Goal: Download file/media

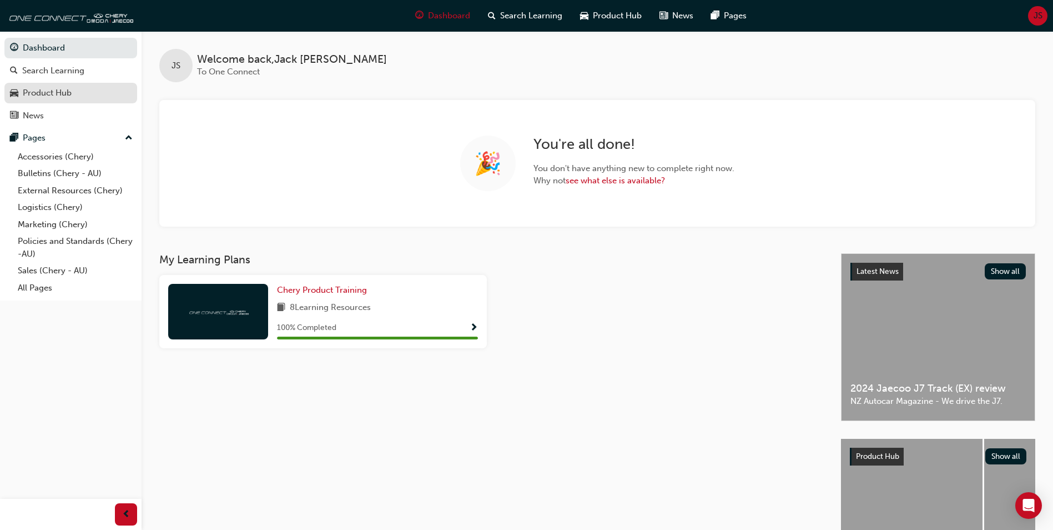
click at [89, 88] on div "Product Hub" at bounding box center [71, 93] width 122 height 14
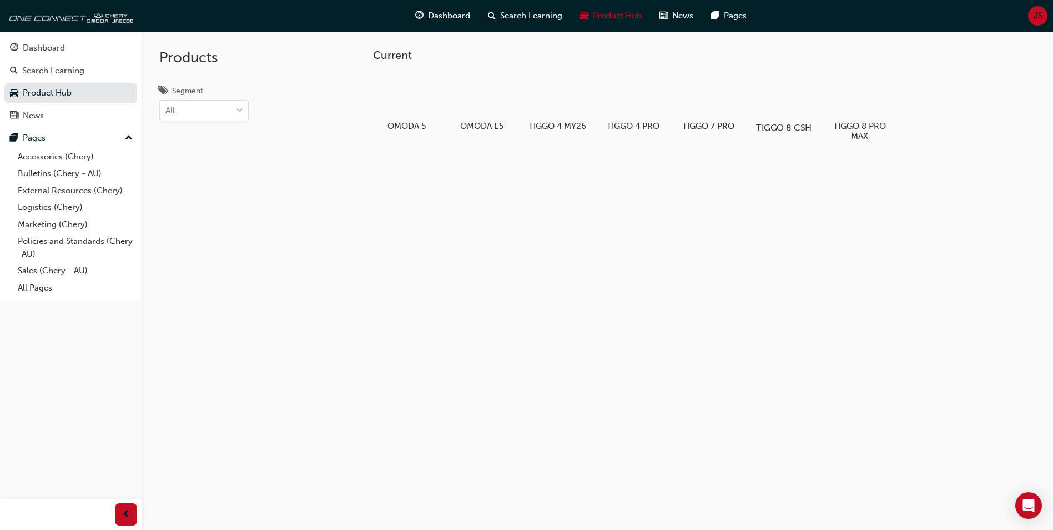
click at [807, 99] on div at bounding box center [784, 95] width 62 height 44
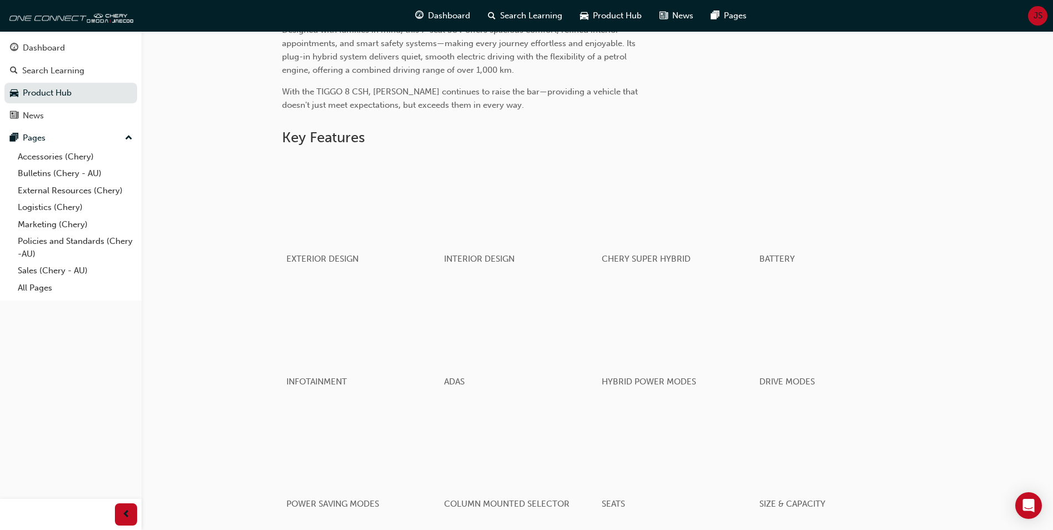
scroll to position [533, 0]
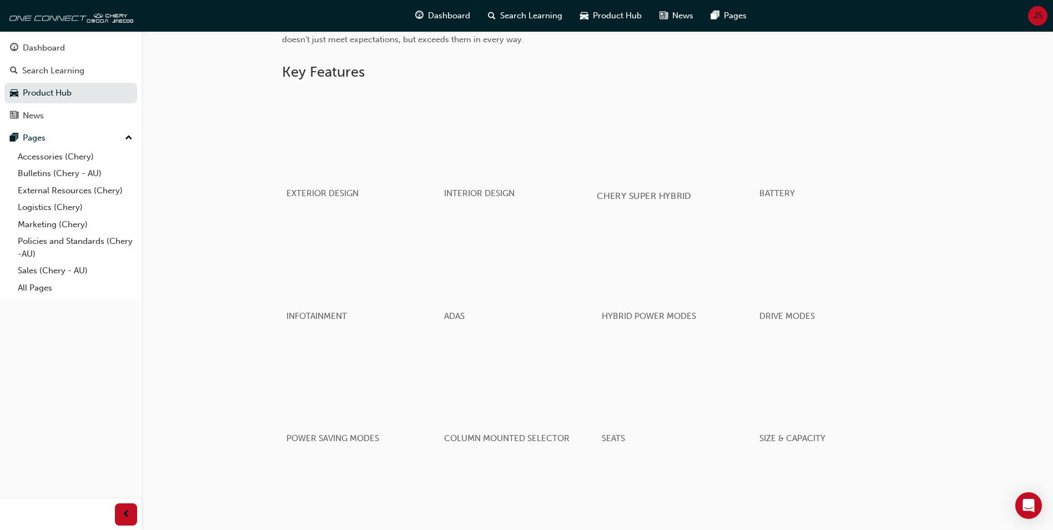
click at [673, 155] on div "button" at bounding box center [676, 134] width 158 height 89
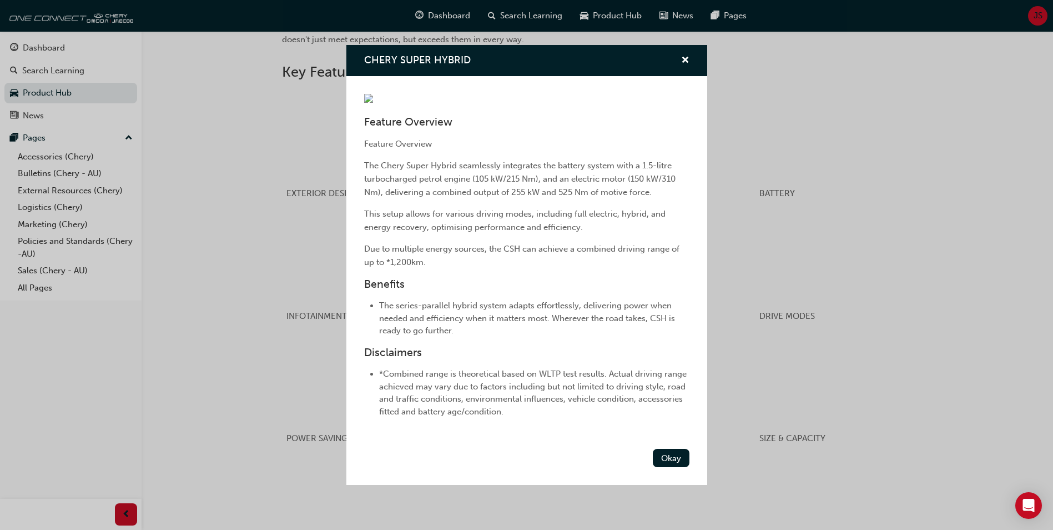
scroll to position [74, 0]
click at [660, 485] on div "Okay" at bounding box center [526, 464] width 361 height 41
click at [656, 467] on button "Okay" at bounding box center [671, 458] width 37 height 18
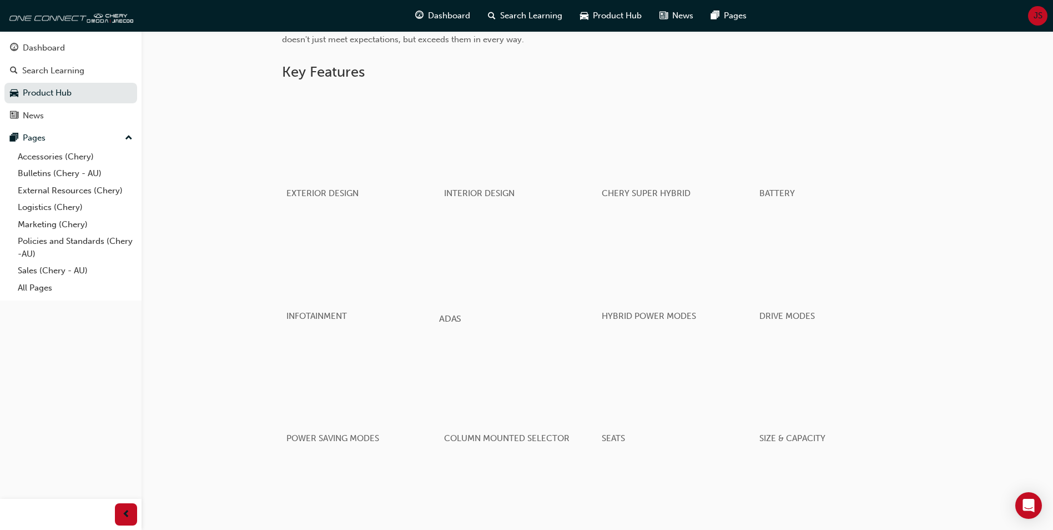
scroll to position [533, 0]
click at [635, 249] on div "button" at bounding box center [676, 257] width 158 height 89
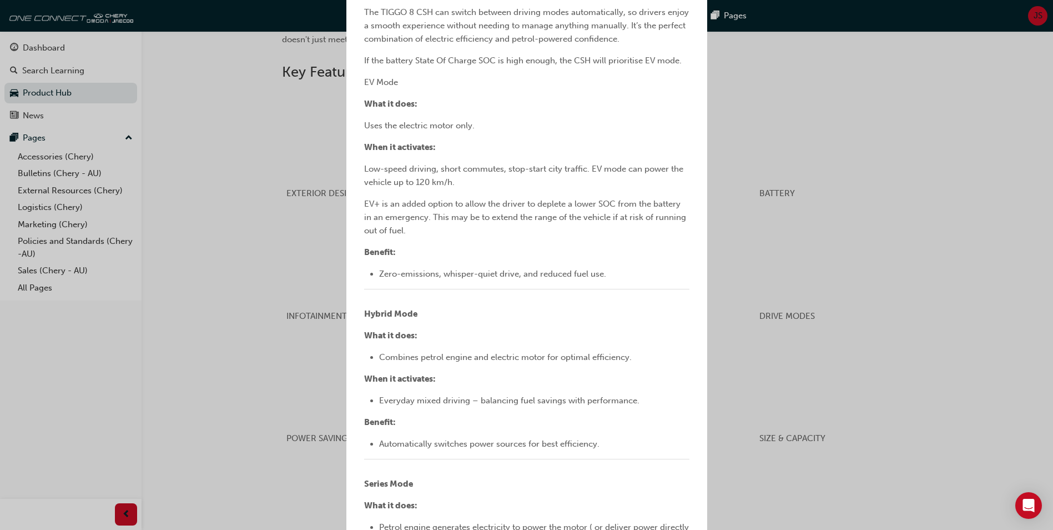
scroll to position [0, 0]
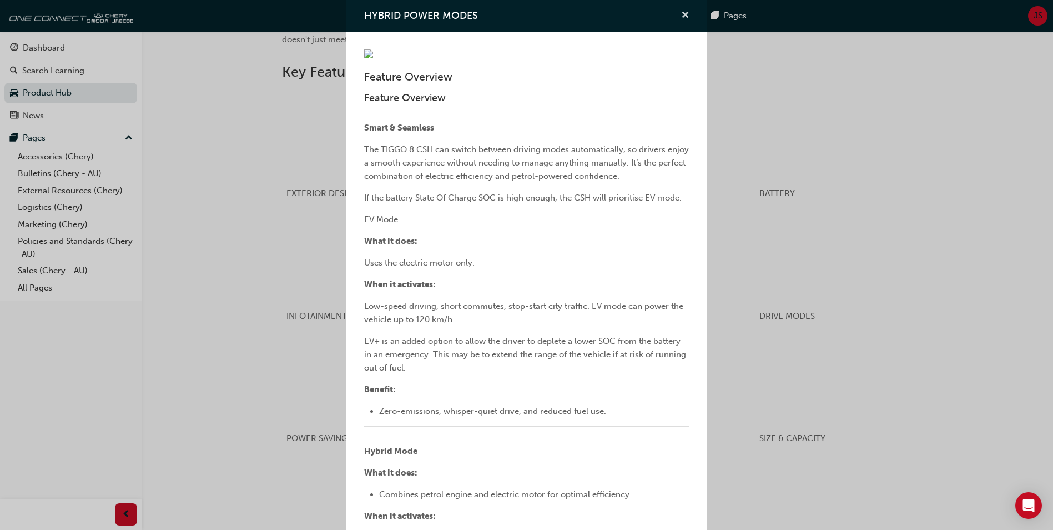
click at [681, 17] on span "cross-icon" at bounding box center [685, 16] width 8 height 10
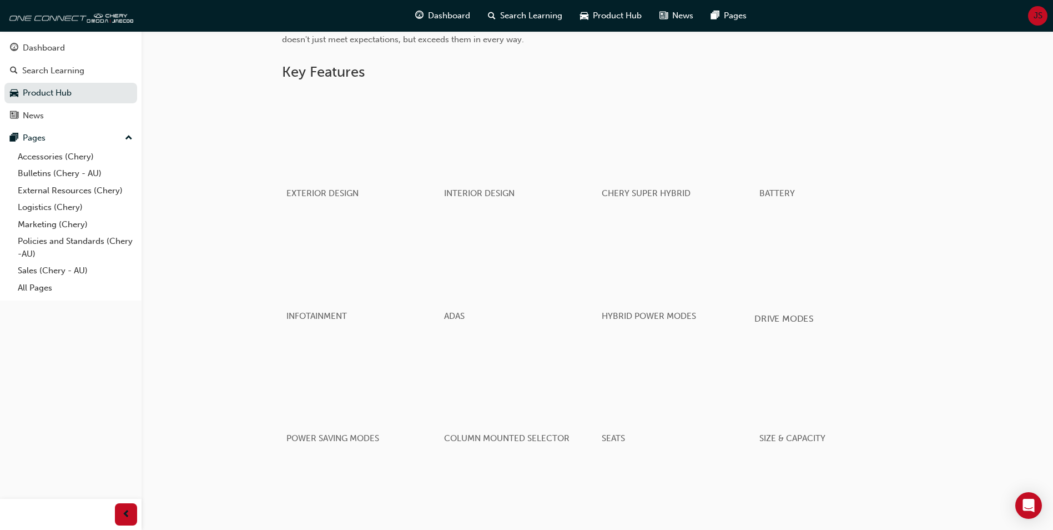
click at [801, 260] on div "button" at bounding box center [833, 257] width 158 height 89
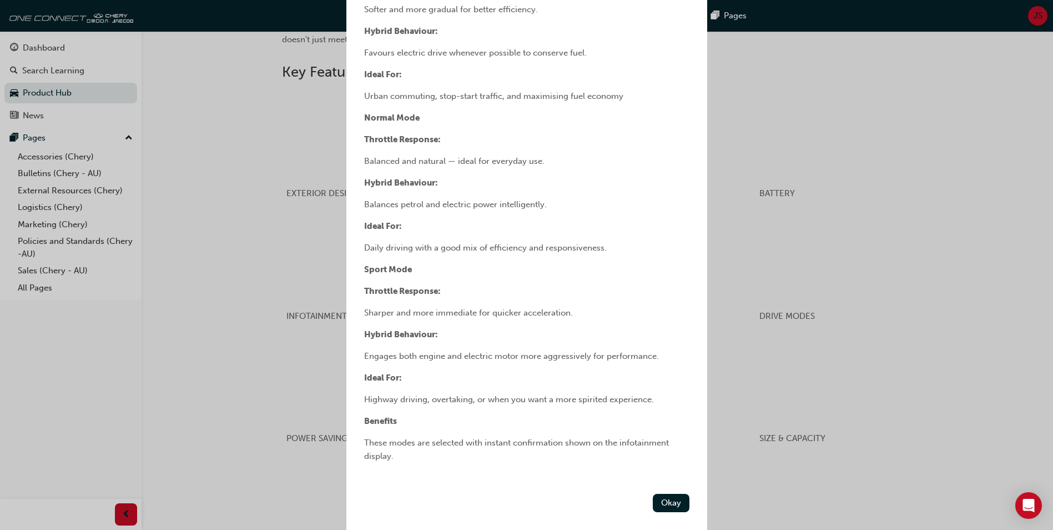
scroll to position [360, 0]
click at [653, 505] on button "Okay" at bounding box center [671, 503] width 37 height 18
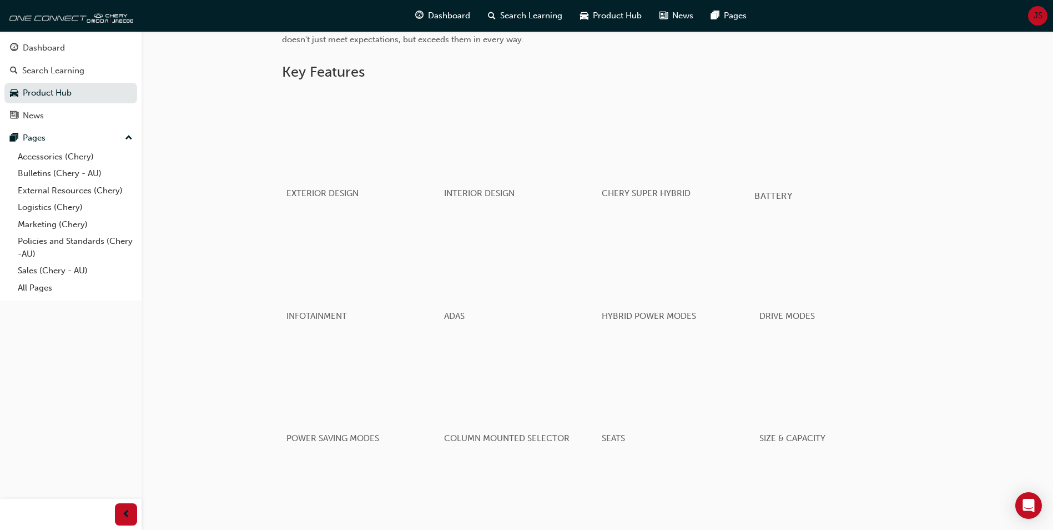
click at [789, 160] on div "button" at bounding box center [833, 134] width 158 height 89
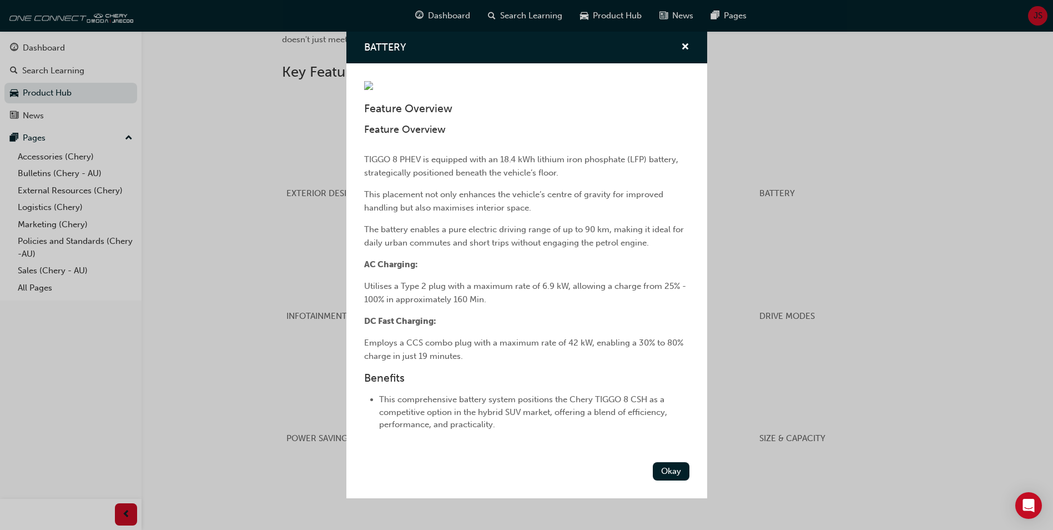
scroll to position [100, 0]
click at [654, 480] on button "Okay" at bounding box center [671, 471] width 37 height 18
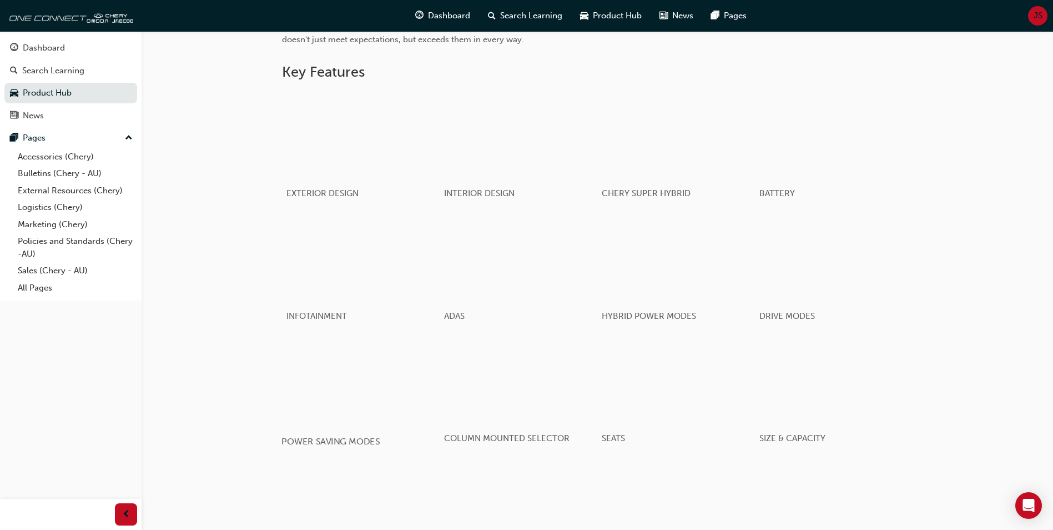
click at [376, 356] on div "button" at bounding box center [360, 380] width 158 height 89
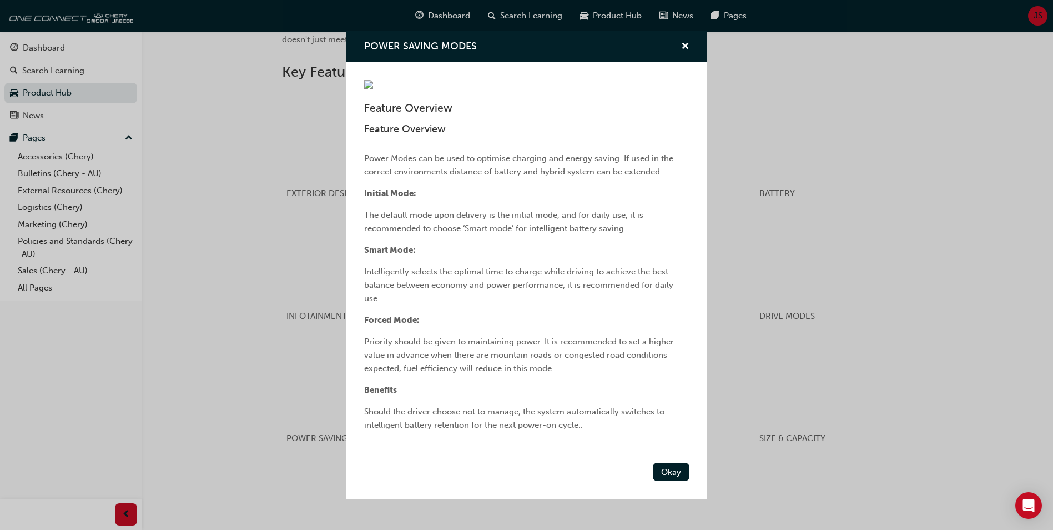
scroll to position [102, 0]
click at [653, 481] on button "Okay" at bounding box center [671, 471] width 37 height 18
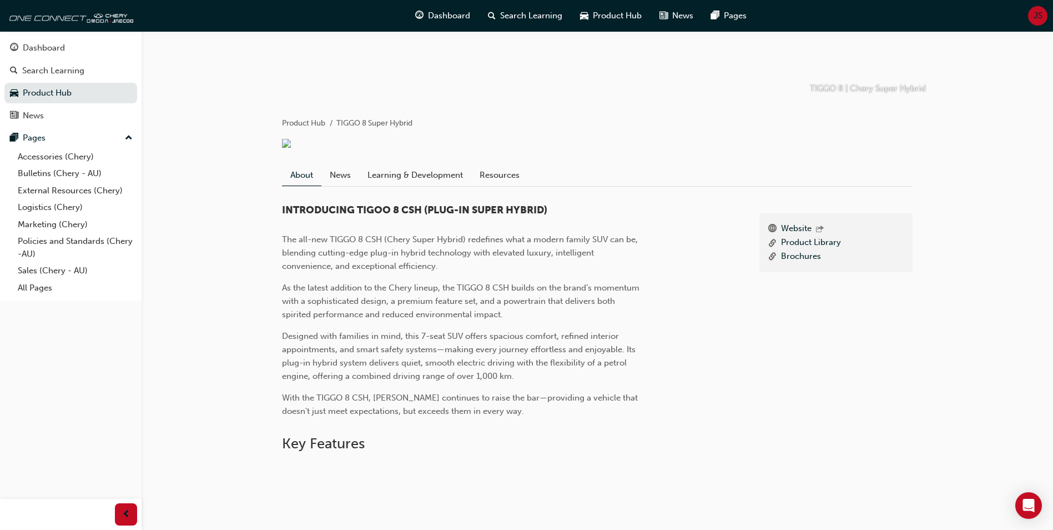
scroll to position [145, 0]
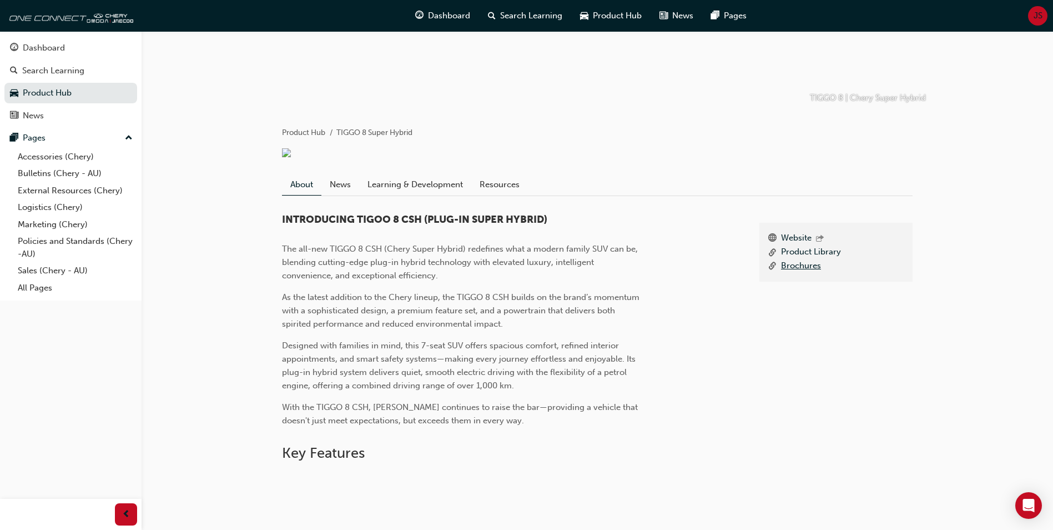
click at [793, 271] on link "Brochures" at bounding box center [801, 266] width 40 height 14
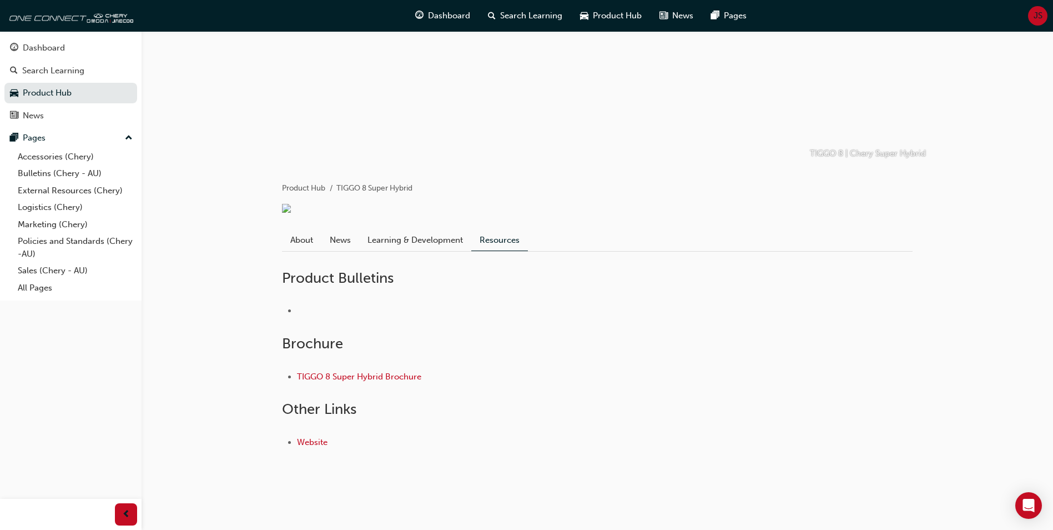
click at [394, 370] on li "TIGGO 8 Super Hybrid Brochure" at bounding box center [605, 376] width 616 height 13
click at [394, 376] on link "TIGGO 8 Super Hybrid Brochure" at bounding box center [359, 376] width 124 height 10
